Goal: Task Accomplishment & Management: Manage account settings

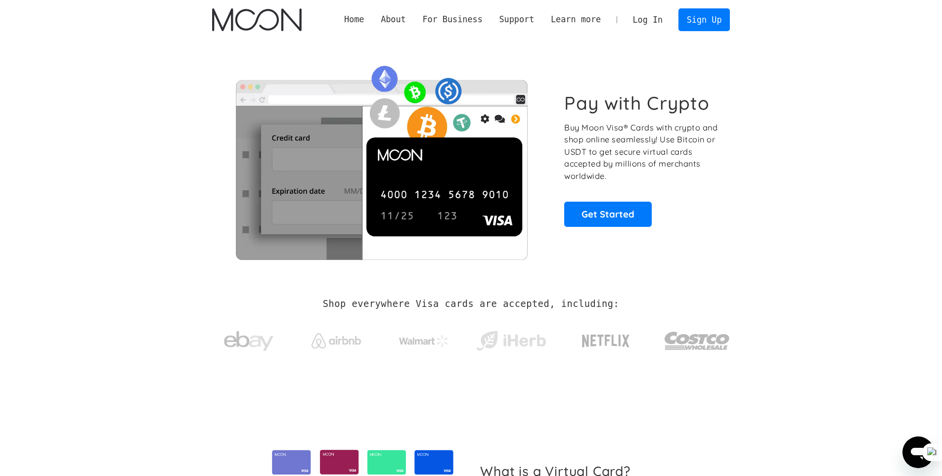
click at [644, 20] on link "Log In" at bounding box center [648, 20] width 46 height 22
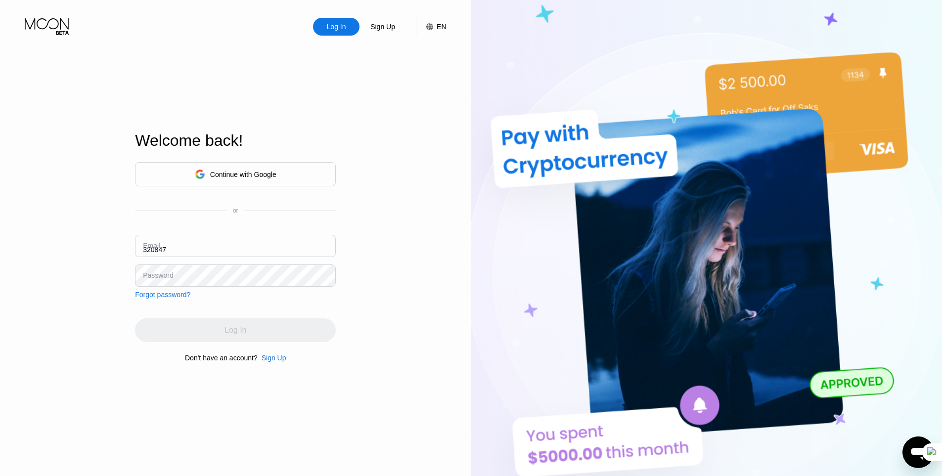
click at [173, 251] on input "320847" at bounding box center [235, 246] width 201 height 22
paste input "[EMAIL_ADDRESS][DOMAIN_NAME]"
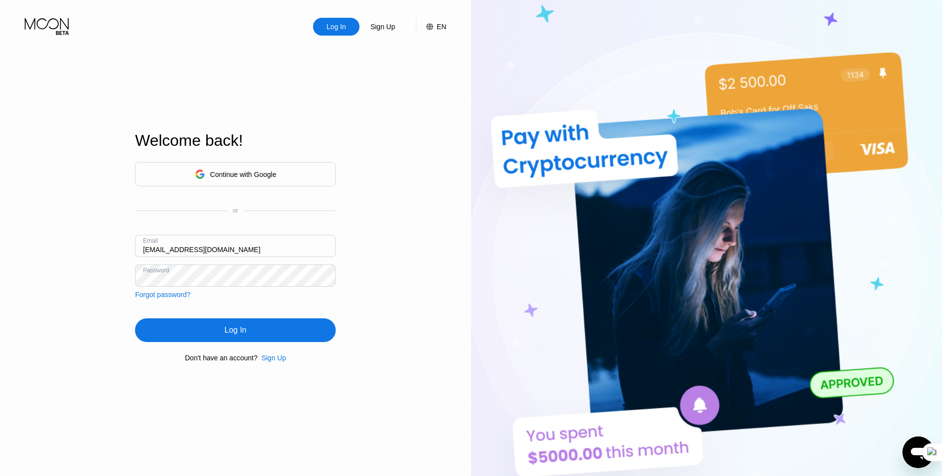
type input "[EMAIL_ADDRESS][DOMAIN_NAME]"
click at [379, 323] on div "Log In Sign Up EN Language English Save Welcome back! Continue with Google or E…" at bounding box center [235, 262] width 471 height 524
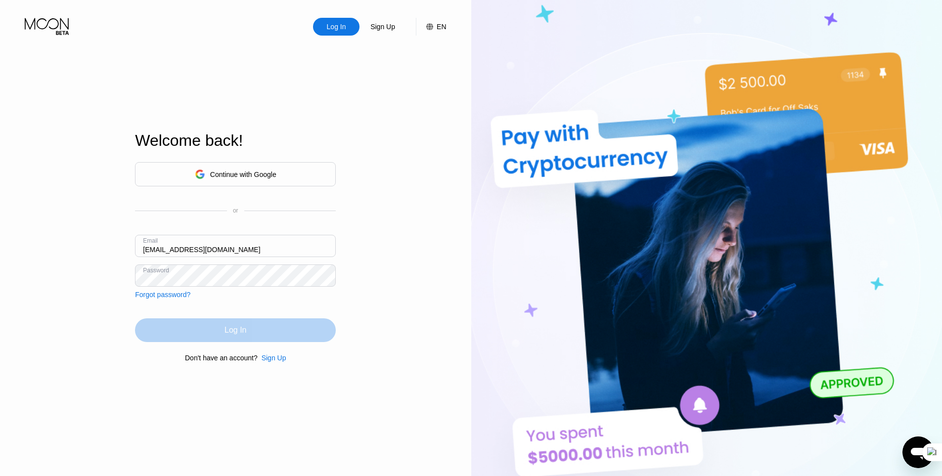
click at [256, 334] on div "Log In" at bounding box center [235, 331] width 201 height 24
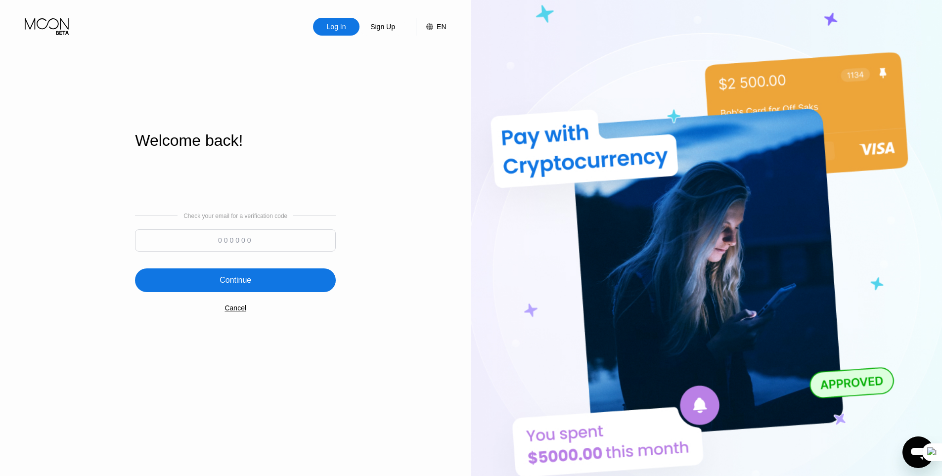
click at [247, 239] on input at bounding box center [235, 241] width 201 height 22
type input "735630"
click at [238, 284] on div "Continue" at bounding box center [236, 281] width 32 height 10
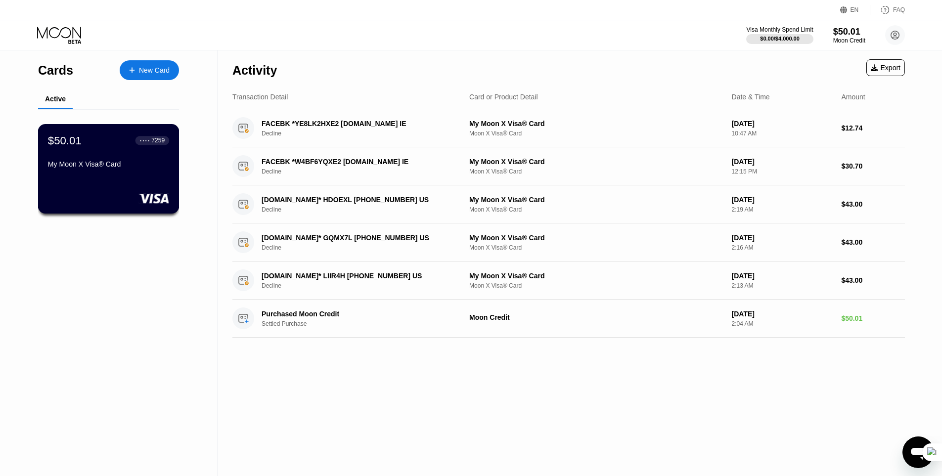
click at [131, 181] on div "$50.01 ● ● ● ● 7259 My Moon X Visa® Card" at bounding box center [108, 169] width 141 height 90
